Goal: Task Accomplishment & Management: Manage account settings

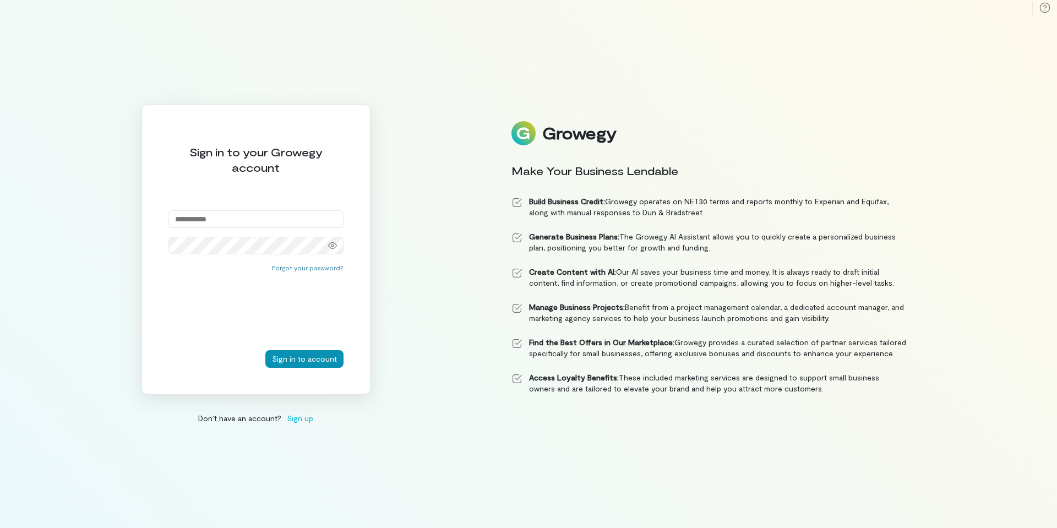
type input "**********"
click at [300, 359] on button "Sign in to account" at bounding box center [304, 359] width 78 height 18
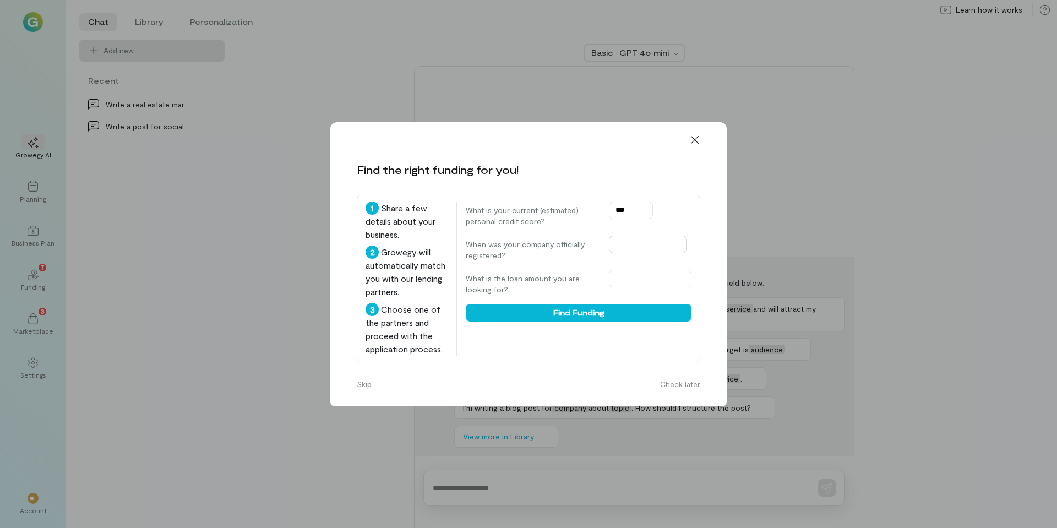
type input "***"
click at [611, 236] on input "text" at bounding box center [648, 245] width 78 height 18
click at [608, 256] on span "Previous Year" at bounding box center [608, 255] width 0 height 11
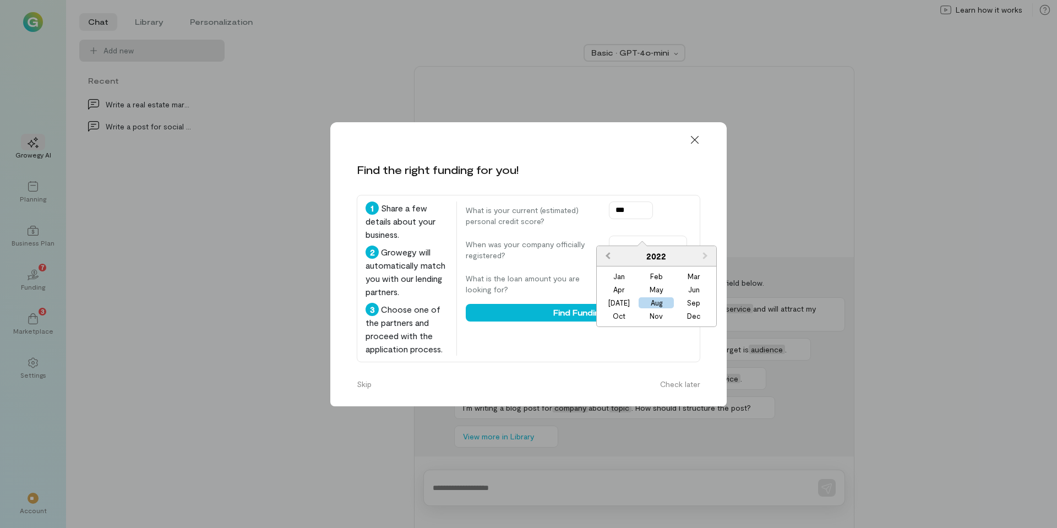
click at [608, 256] on span "Previous Year" at bounding box center [608, 255] width 0 height 11
click at [608, 255] on span "Previous Year" at bounding box center [608, 255] width 0 height 11
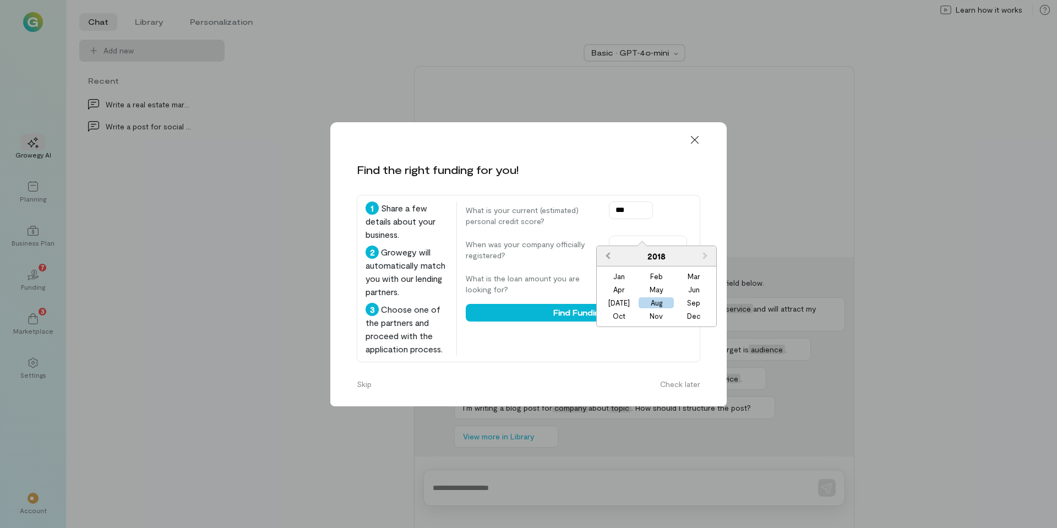
click at [608, 255] on span "Previous Year" at bounding box center [608, 255] width 0 height 11
click at [608, 254] on span "Previous Year" at bounding box center [608, 255] width 0 height 11
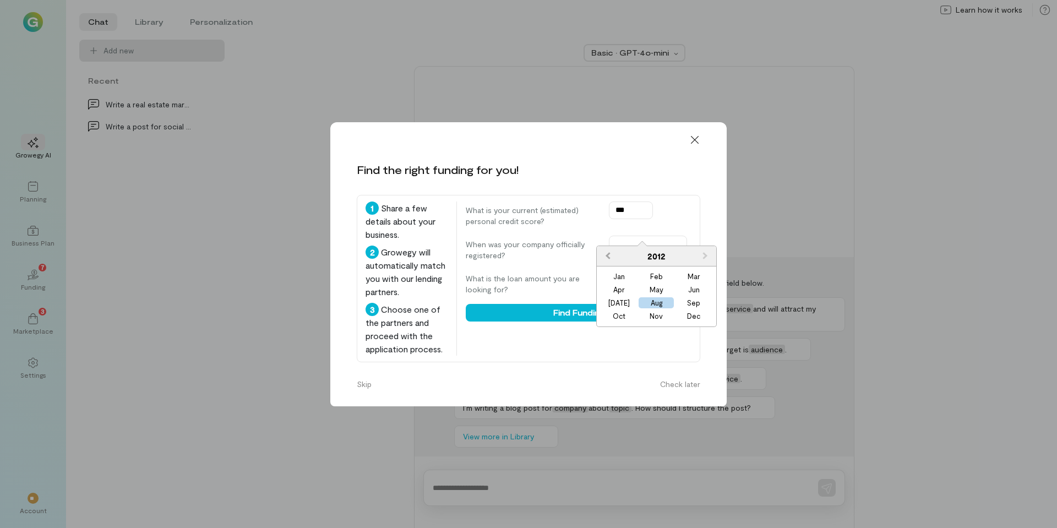
click at [608, 254] on span "Previous Year" at bounding box center [608, 255] width 0 height 11
click at [651, 314] on div "Nov" at bounding box center [656, 316] width 35 height 11
type input "**********"
click at [609, 270] on input "text" at bounding box center [650, 279] width 83 height 18
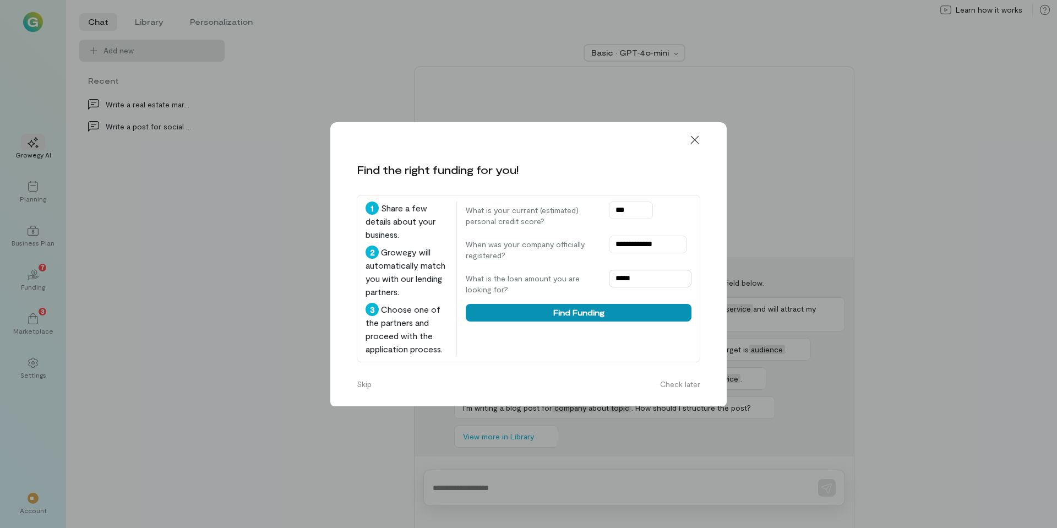
type input "*****"
click at [564, 304] on button "Find Funding" at bounding box center [579, 313] width 226 height 18
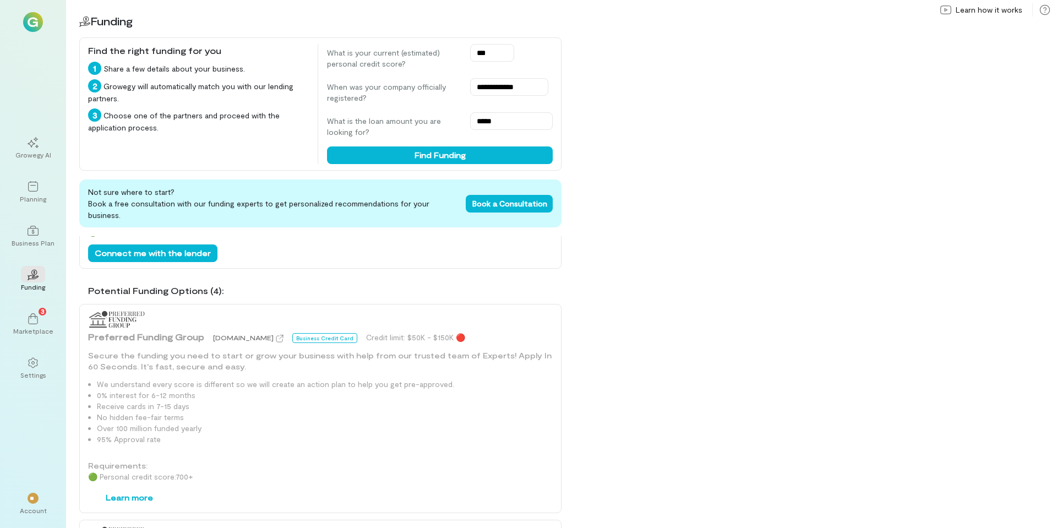
scroll to position [619, 0]
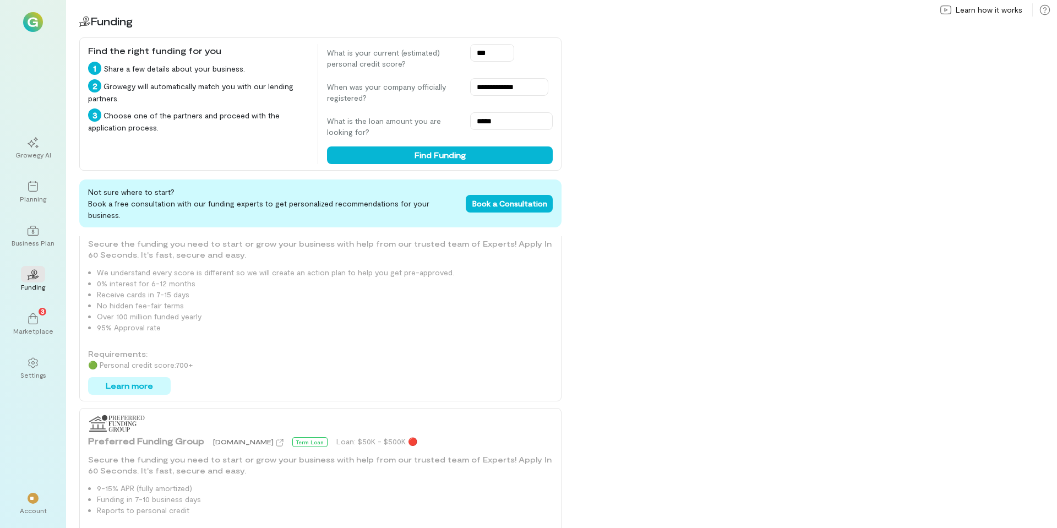
click at [129, 377] on button "Learn more" at bounding box center [129, 386] width 83 height 18
click at [32, 495] on span "**" at bounding box center [33, 498] width 7 height 7
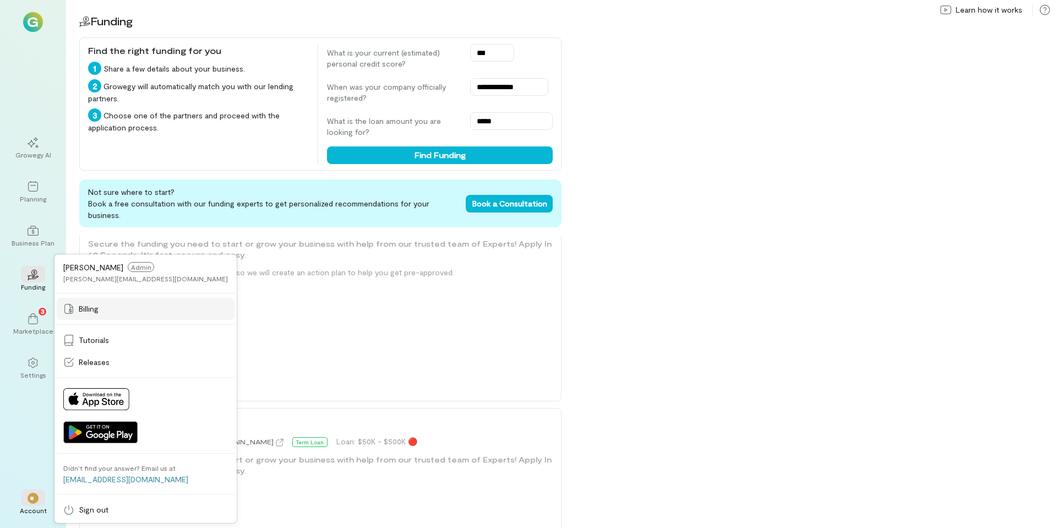
click at [99, 309] on div "Billing" at bounding box center [145, 308] width 165 height 11
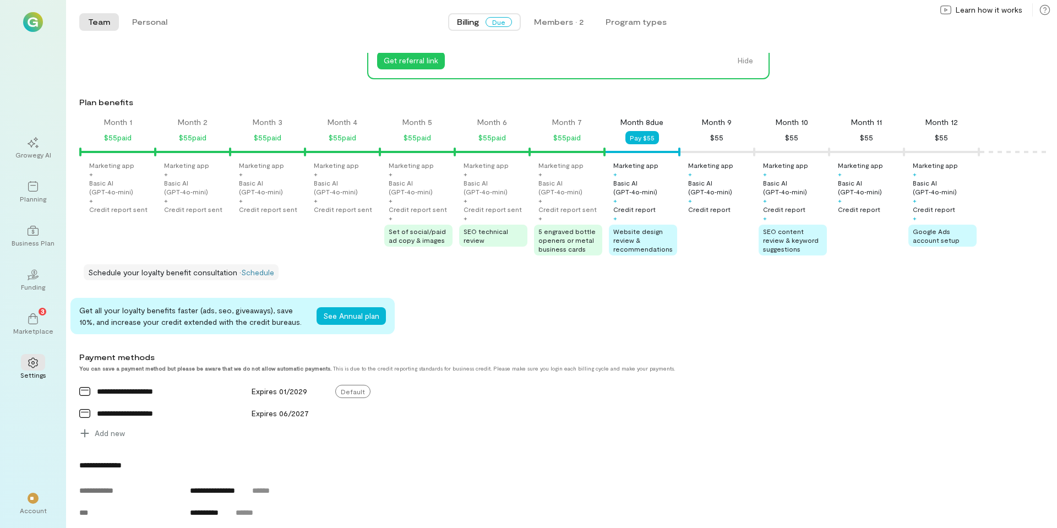
scroll to position [111, 0]
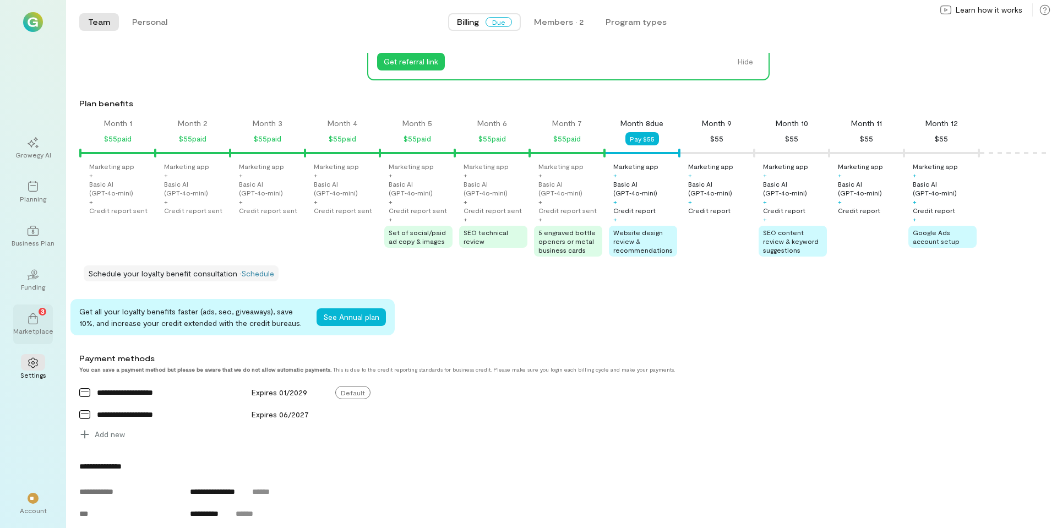
click at [35, 320] on icon at bounding box center [33, 318] width 11 height 11
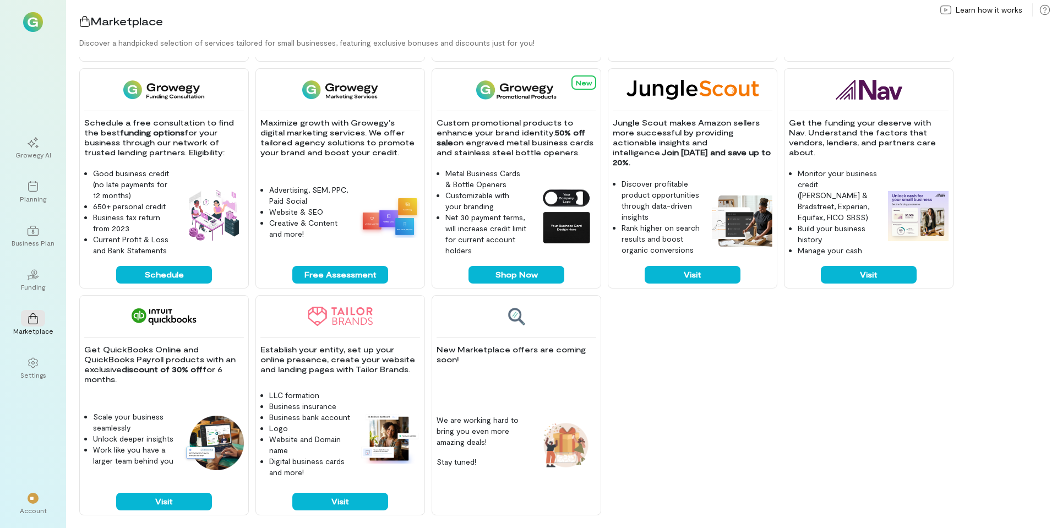
scroll to position [216, 0]
click at [28, 279] on icon at bounding box center [32, 277] width 12 height 5
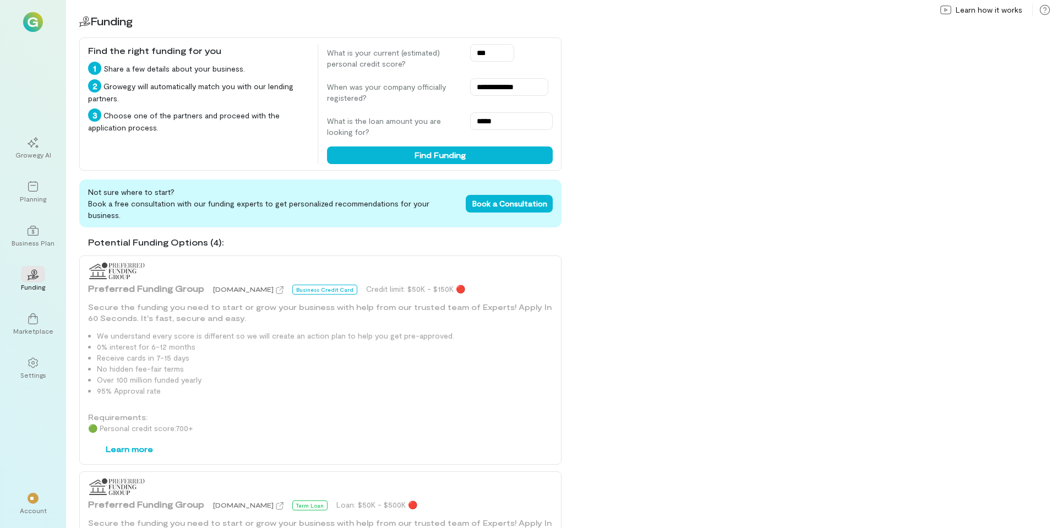
scroll to position [518, 0]
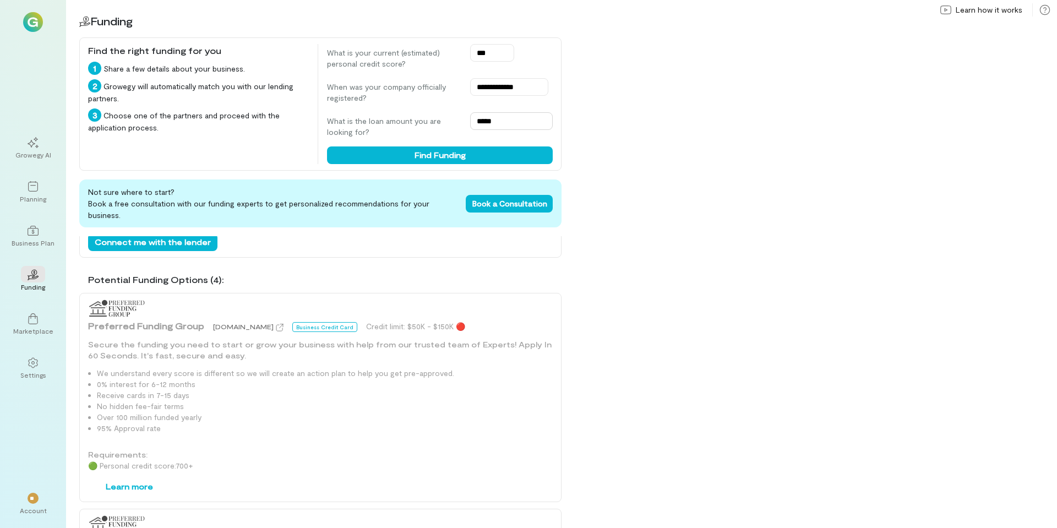
drag, startPoint x: 499, startPoint y: 117, endPoint x: 424, endPoint y: 125, distance: 75.3
click at [424, 125] on div "What is the loan amount you are looking for? *****" at bounding box center [440, 124] width 226 height 25
type input "*****"
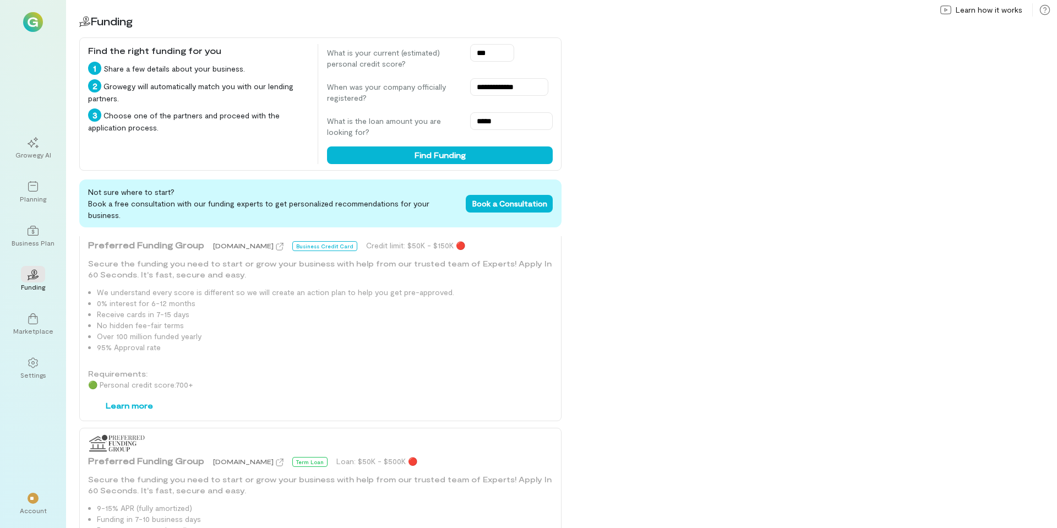
scroll to position [594, 0]
click at [30, 503] on div "**" at bounding box center [33, 498] width 11 height 11
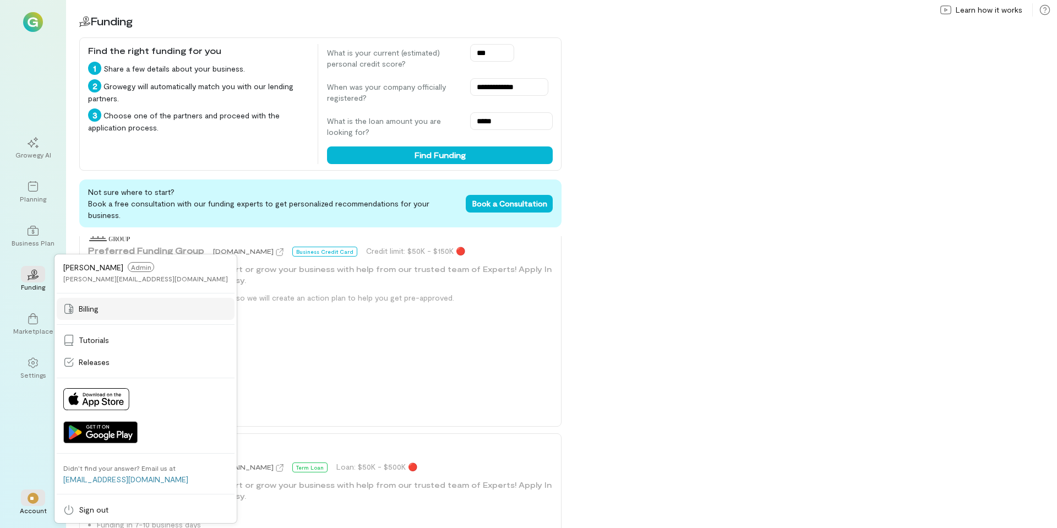
click at [88, 312] on span "Billing" at bounding box center [89, 308] width 20 height 11
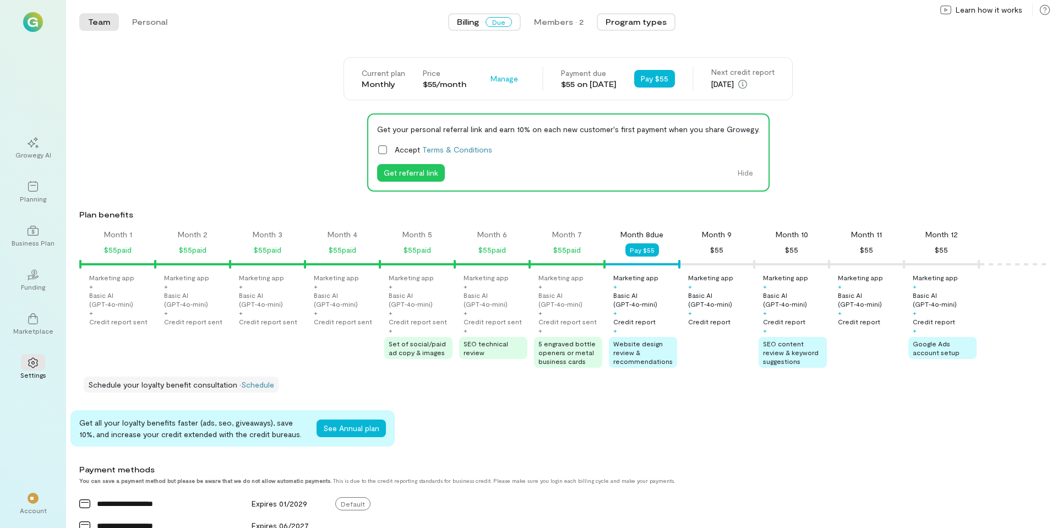
click at [637, 24] on button "Program types" at bounding box center [636, 22] width 79 height 18
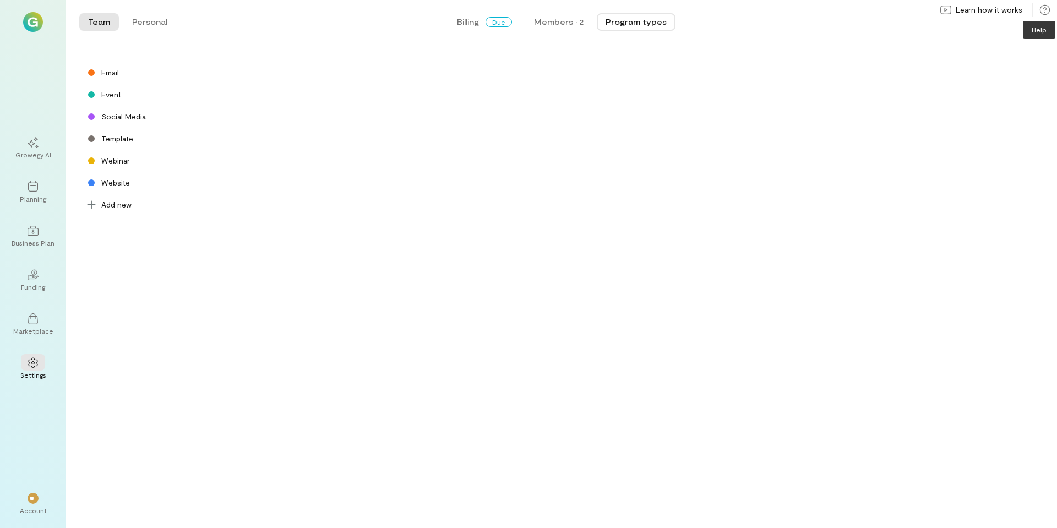
click at [1045, 10] on icon at bounding box center [1045, 9] width 11 height 11
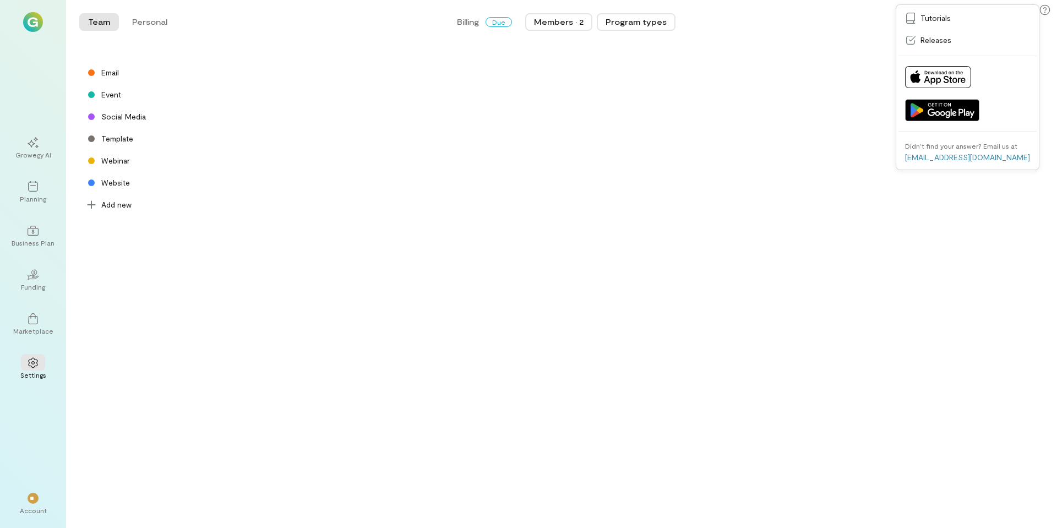
click at [564, 21] on div "Members · 2" at bounding box center [559, 22] width 50 height 11
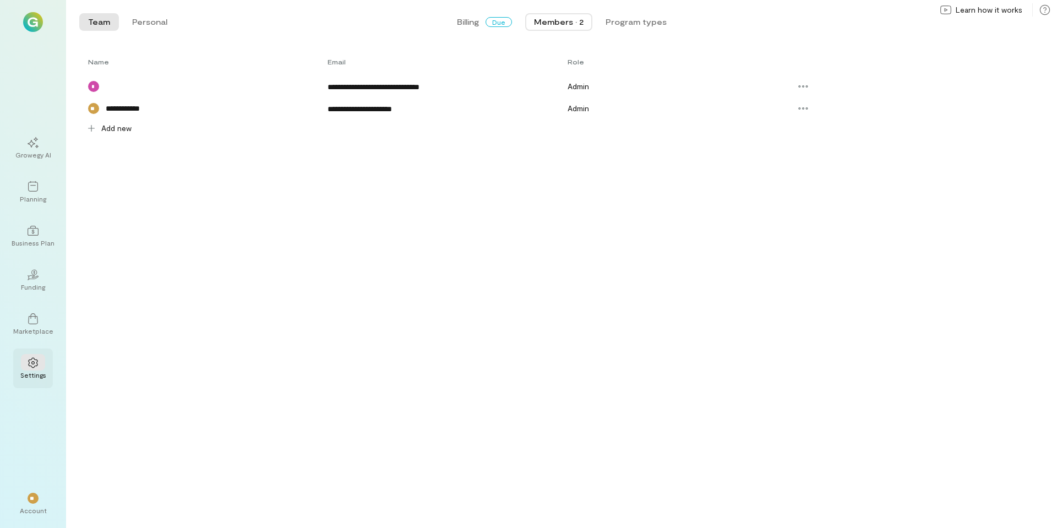
click at [34, 366] on icon at bounding box center [33, 362] width 11 height 11
click at [462, 23] on span "Billing" at bounding box center [468, 22] width 22 height 11
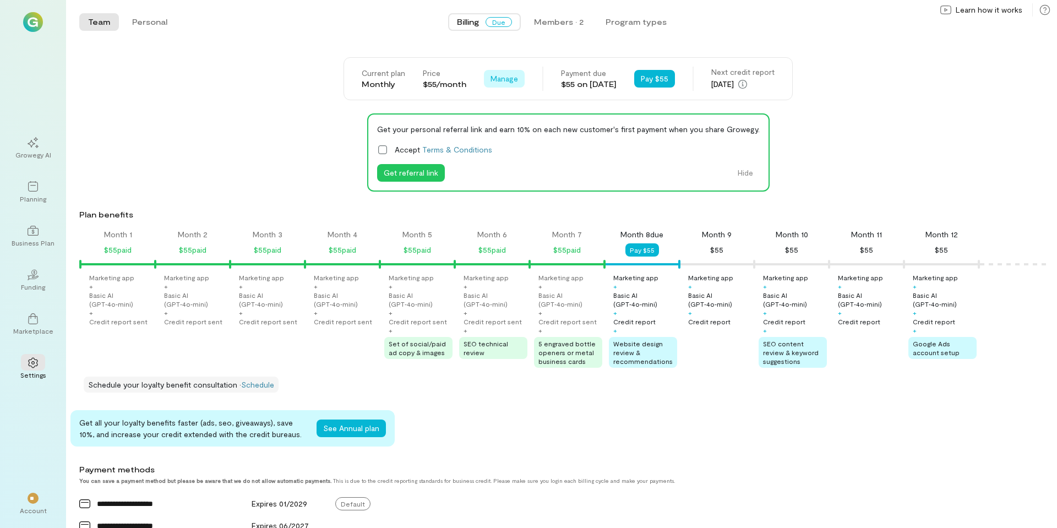
click at [492, 81] on span "Manage" at bounding box center [505, 78] width 28 height 11
click at [515, 126] on span "Cancel plan" at bounding box center [529, 124] width 41 height 11
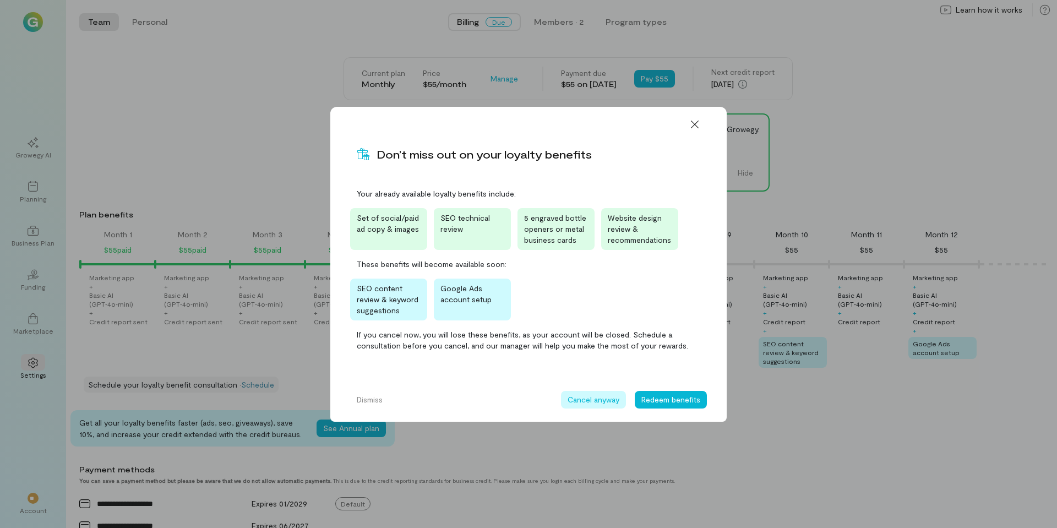
click at [589, 399] on button "Cancel anyway" at bounding box center [593, 400] width 65 height 18
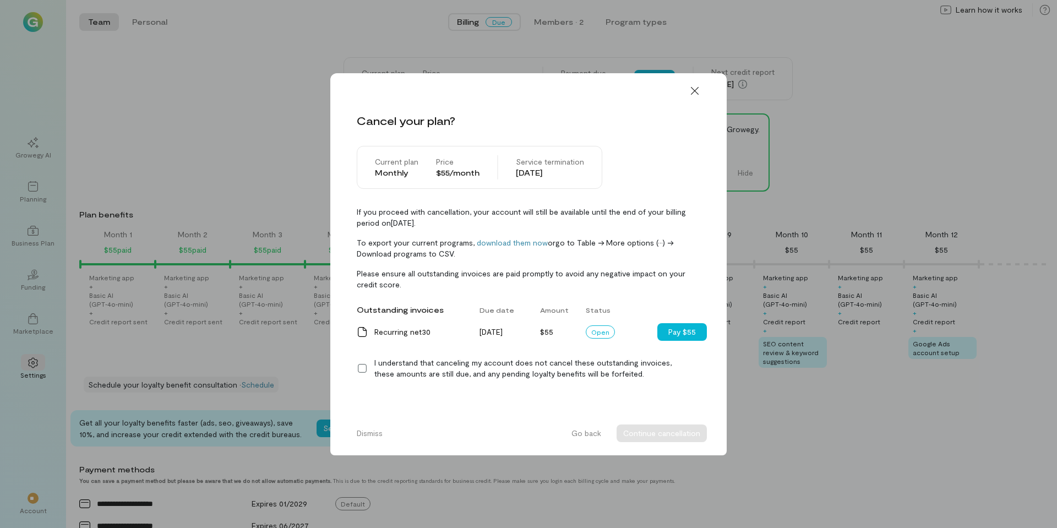
click at [365, 365] on icon at bounding box center [362, 368] width 11 height 11
click at [657, 435] on button "Continue cancellation" at bounding box center [662, 434] width 90 height 18
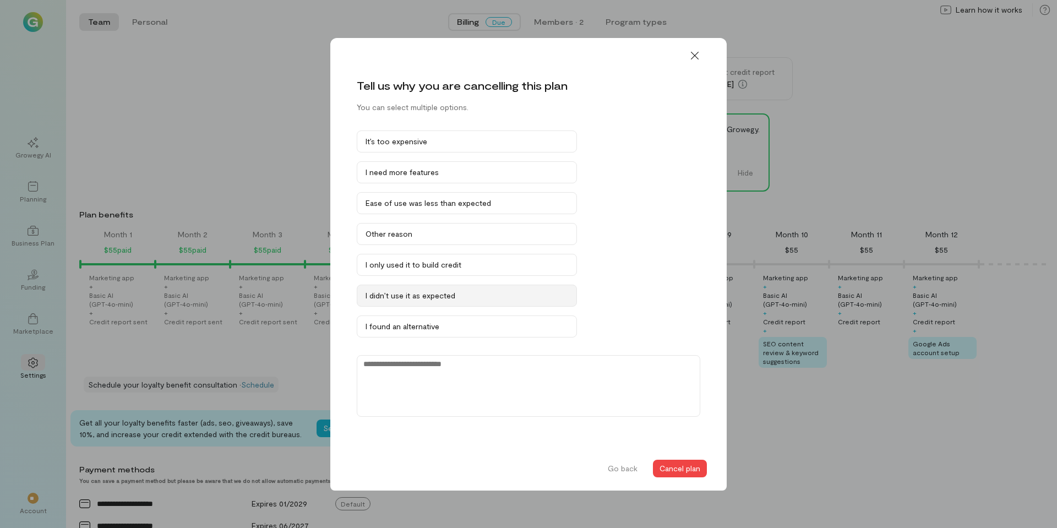
click at [402, 303] on button "I didn’t use it as expected" at bounding box center [467, 296] width 220 height 22
click at [686, 470] on button "Cancel plan" at bounding box center [680, 469] width 54 height 18
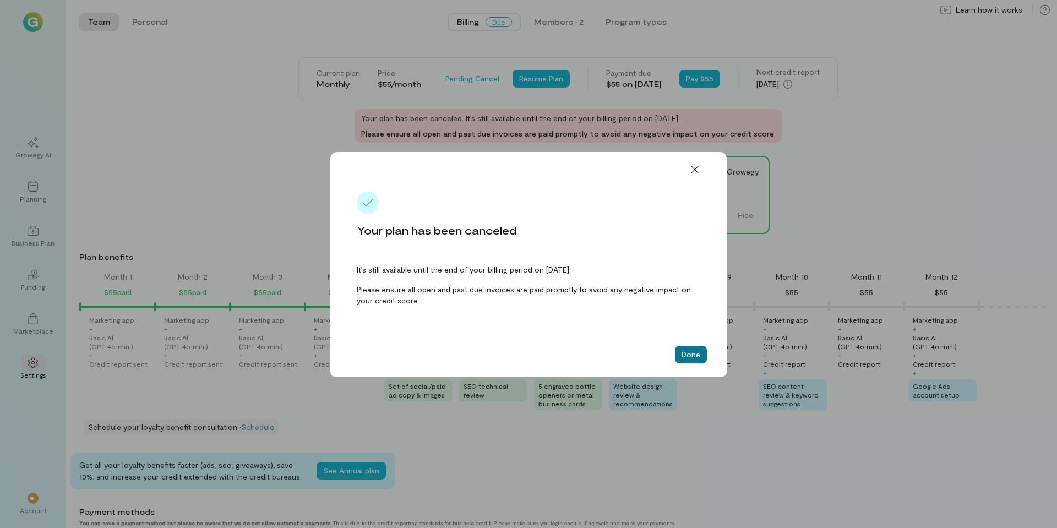
click at [692, 361] on button "Done" at bounding box center [691, 355] width 32 height 18
